Goal: Find specific page/section: Find specific page/section

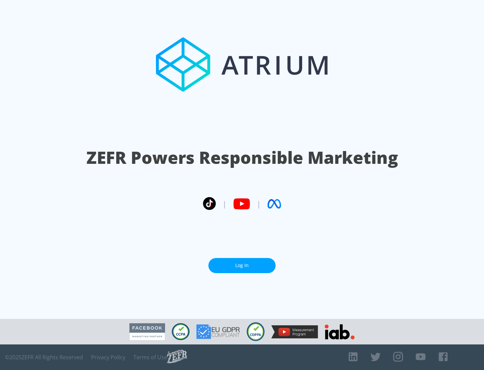
click at [242, 265] on link "Log In" at bounding box center [241, 265] width 67 height 15
